Goal: Navigation & Orientation: Find specific page/section

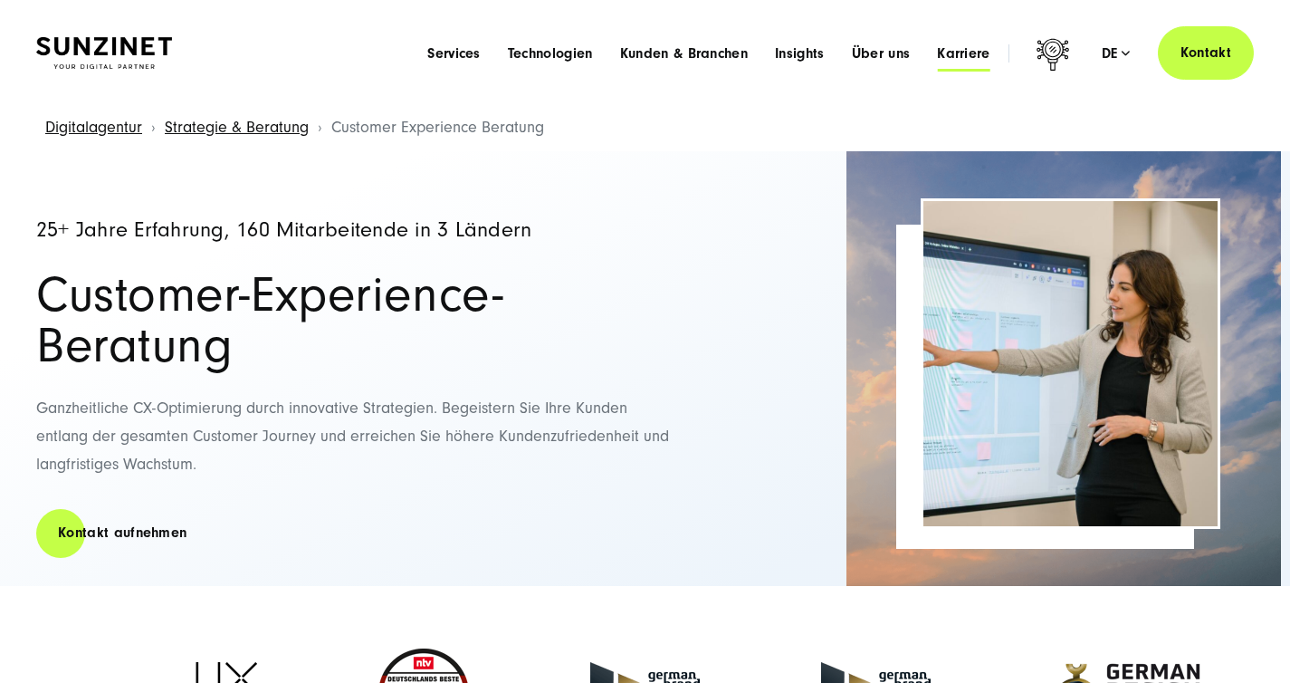
click at [952, 62] on span "Karriere" at bounding box center [963, 53] width 53 height 18
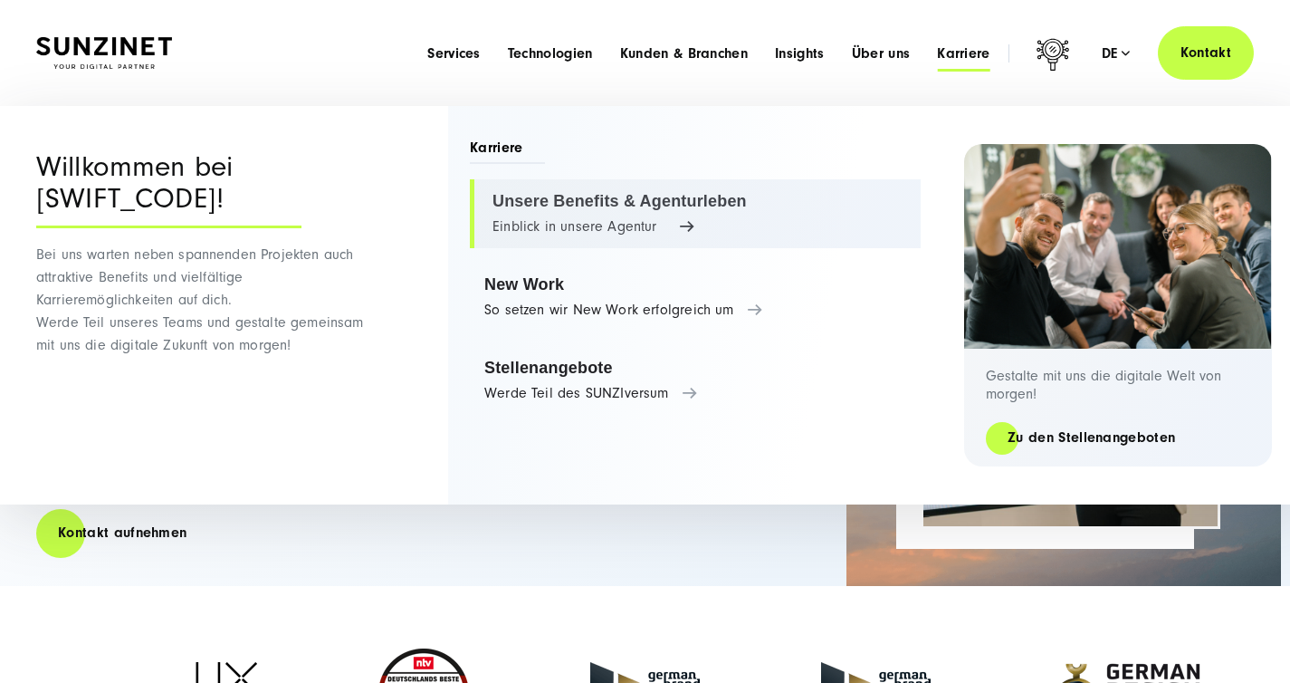
click at [642, 235] on link "Unsere Benefits & Agenturleben Einblick in unsere Agentur" at bounding box center [695, 213] width 451 height 69
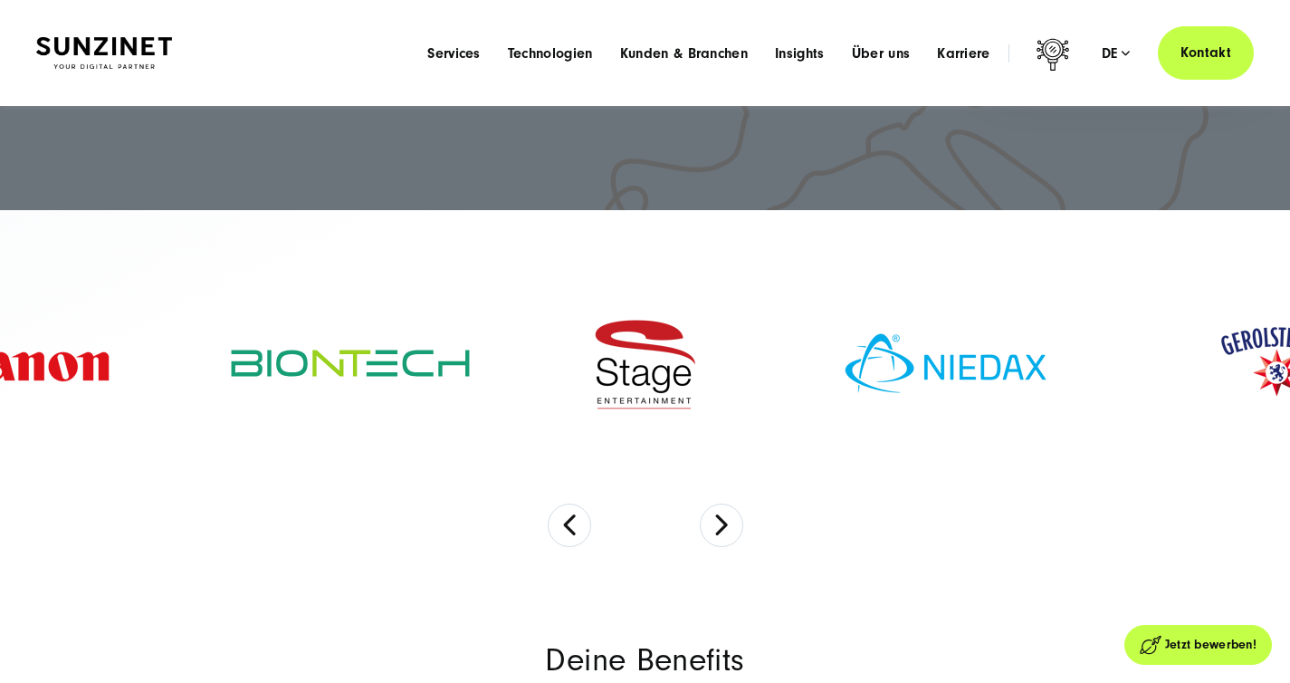
scroll to position [502, 0]
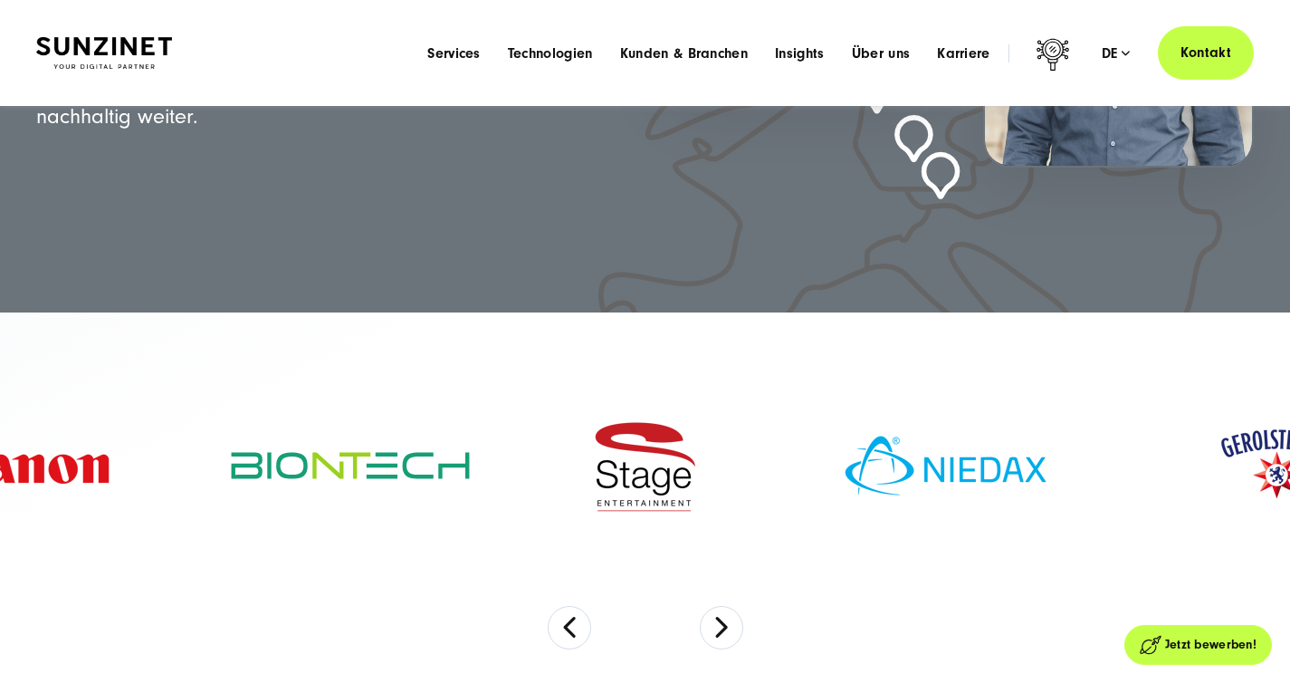
click at [116, 60] on img at bounding box center [104, 53] width 136 height 32
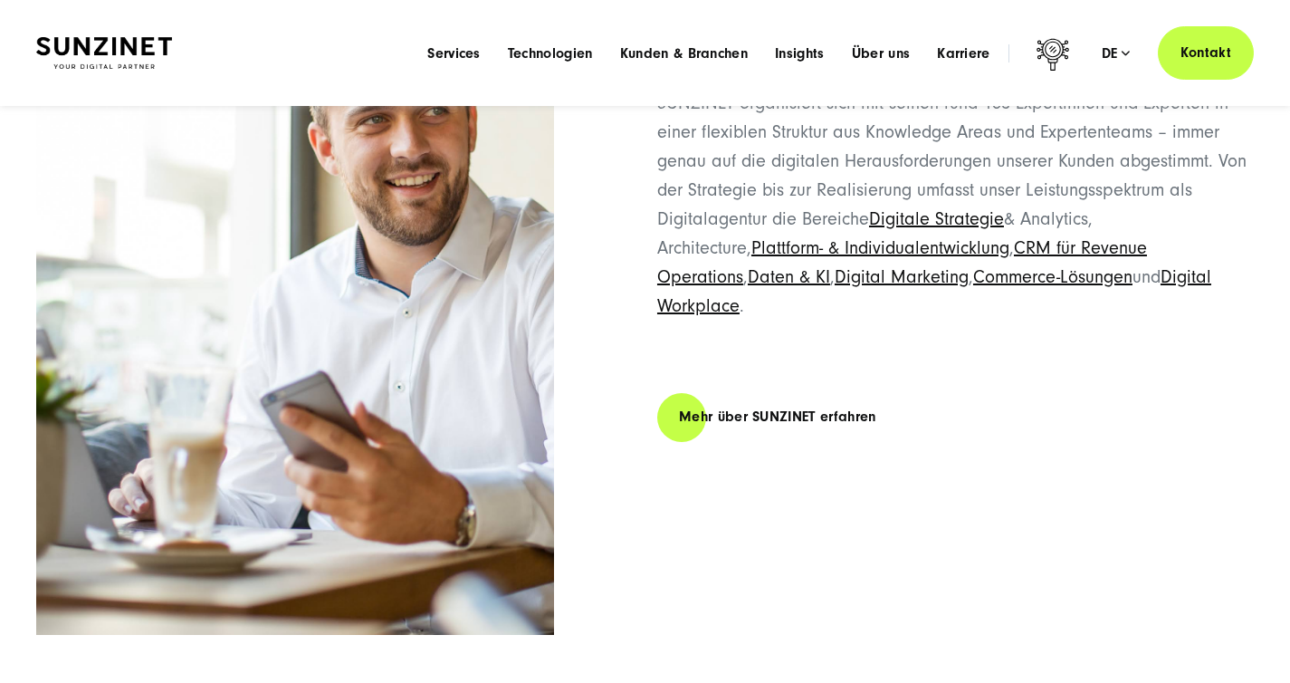
scroll to position [8492, 0]
